Goal: Obtain resource: Download file/media

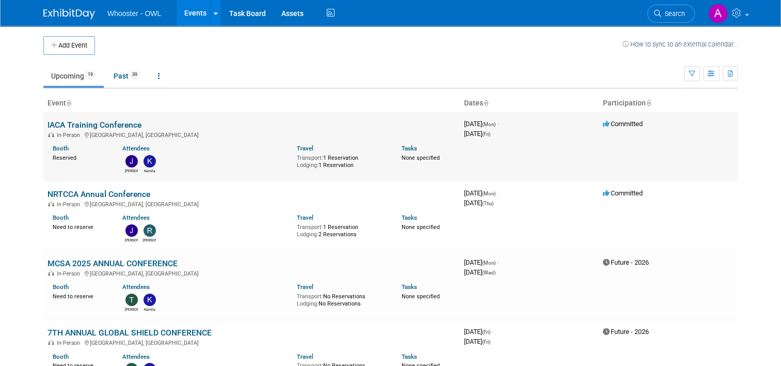
click at [99, 120] on link "IACA Training Conference" at bounding box center [94, 125] width 94 height 10
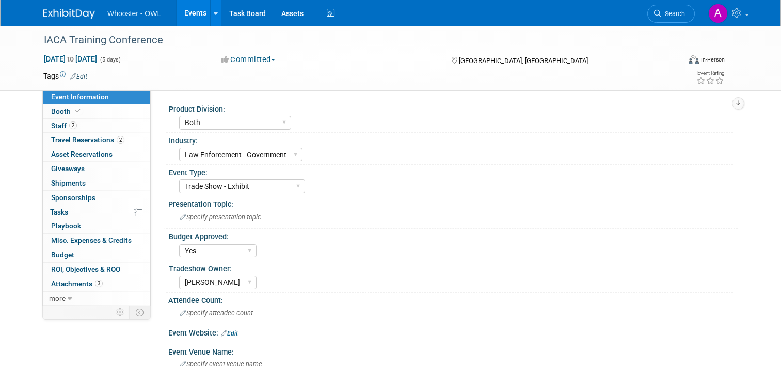
select select "Both"
select select "Law Enforcement - Government"
select select "Trade Show - Exhibit"
select select "Yes"
select select "[PERSON_NAME]"
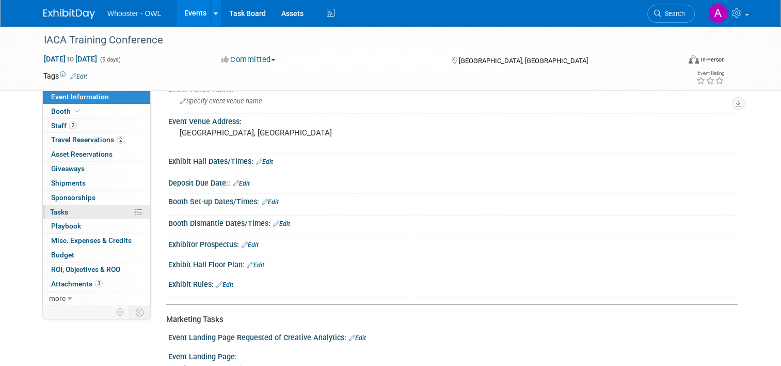
scroll to position [207, 0]
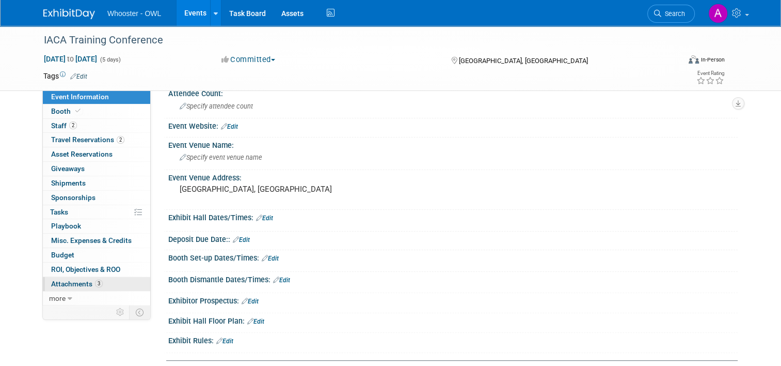
click at [71, 281] on span "Attachments 3" at bounding box center [77, 283] width 52 height 8
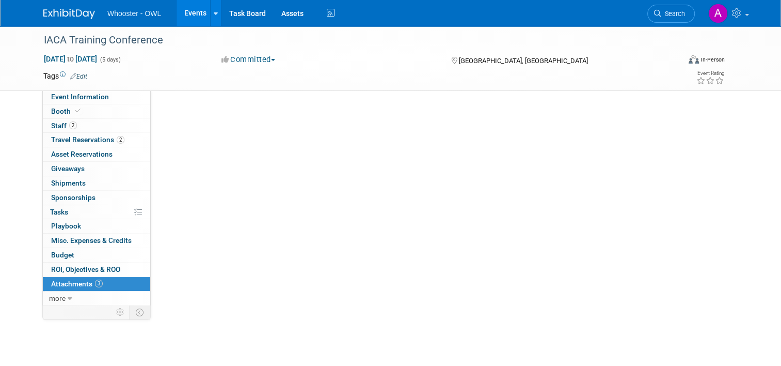
scroll to position [0, 0]
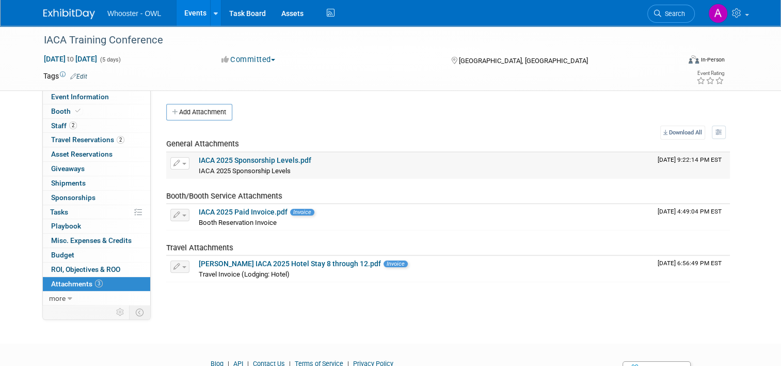
click at [258, 159] on link "IACA 2025 Sponsorship Levels.pdf" at bounding box center [255, 160] width 113 height 8
